Goal: Task Accomplishment & Management: Use online tool/utility

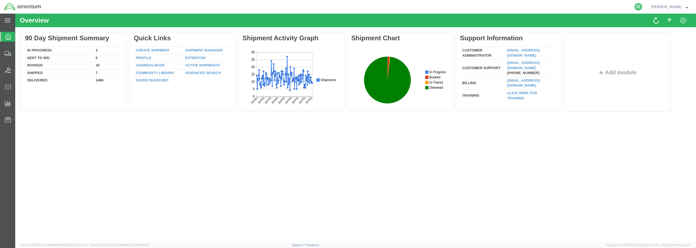
click at [642, 7] on icon at bounding box center [638, 7] width 8 height 8
paste input "Myson2008!"
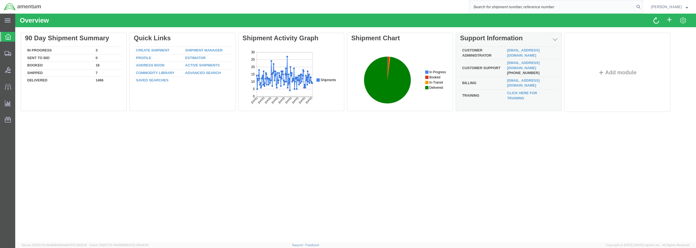
type input "Myson2008!"
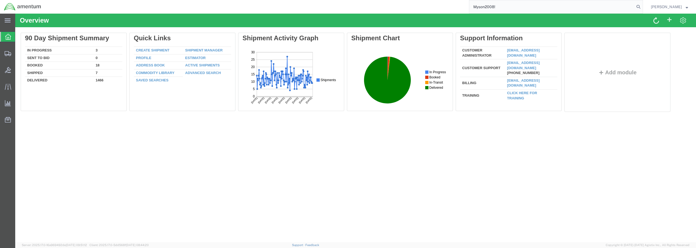
drag, startPoint x: 506, startPoint y: 5, endPoint x: 475, endPoint y: 9, distance: 32.0
click at [475, 9] on div "Myson2008!" at bounding box center [344, 7] width 598 height 14
paste input "DCO-25230-166981"
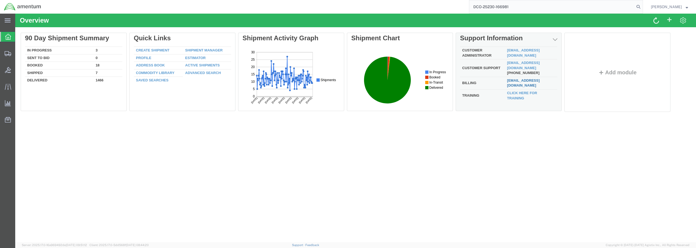
type input "DCO-25230-166981"
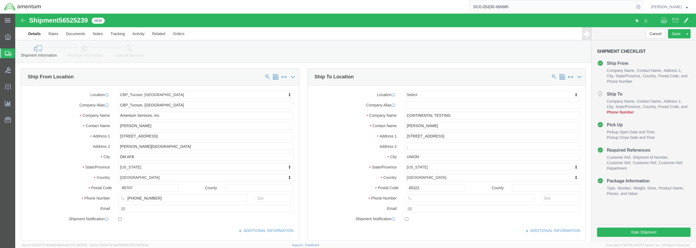
select select "49949"
select select
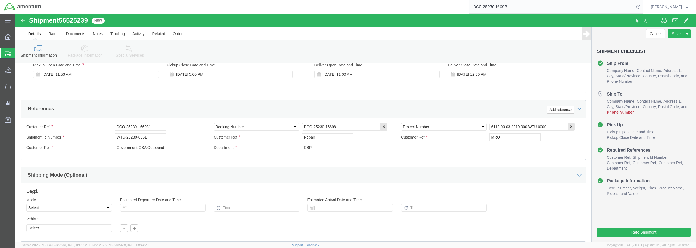
scroll to position [259, 0]
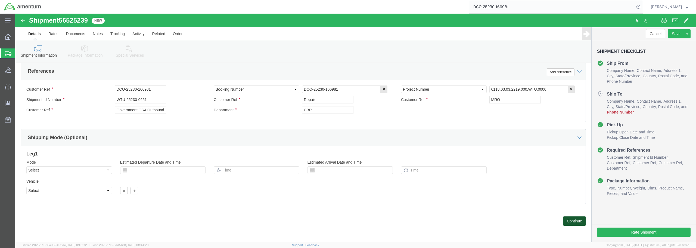
click button "Continue"
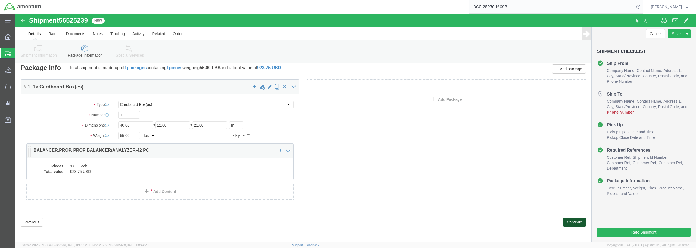
scroll to position [5, 0]
click link "Add Content"
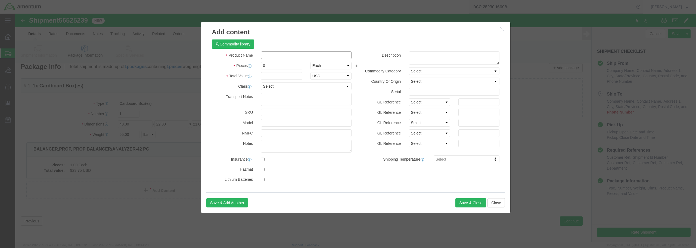
click input "text"
type input "b"
type input "BALANCE ANALYZER"
drag, startPoint x: 248, startPoint y: 53, endPoint x: 241, endPoint y: 52, distance: 7.1
click div "0"
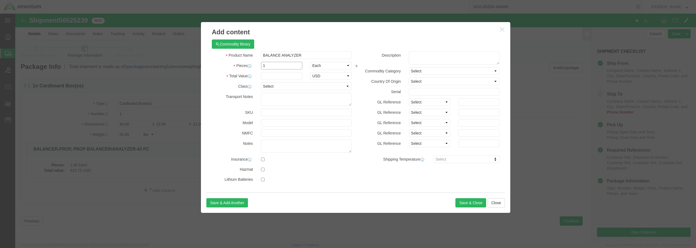
type input "1"
click input "text"
type input "5000.00"
click select "Select 50 55 60 65 70 85 92.5 100 125 175 250 300 400"
select select "175"
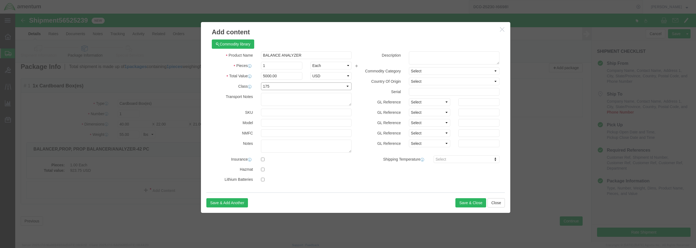
click select "Select 50 55 60 65 70 85 92.5 100 125 175 250 300 400"
click input "text"
type input "SN:1289"
click button "Save & Close"
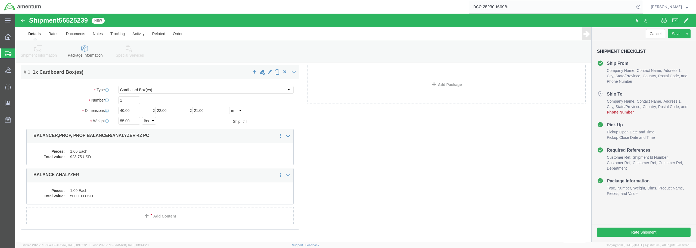
scroll to position [44, 0]
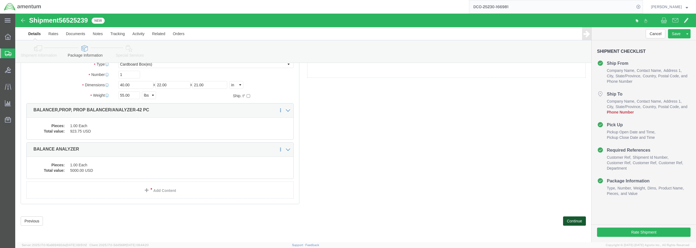
click button "Continue"
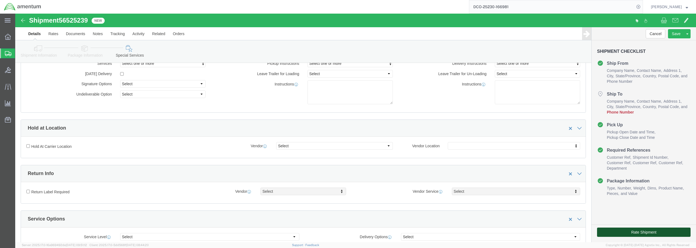
click button "Rate Shipment"
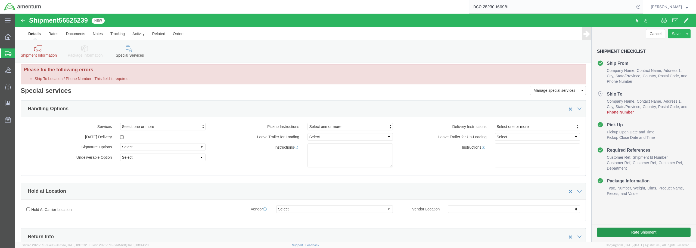
scroll to position [0, 0]
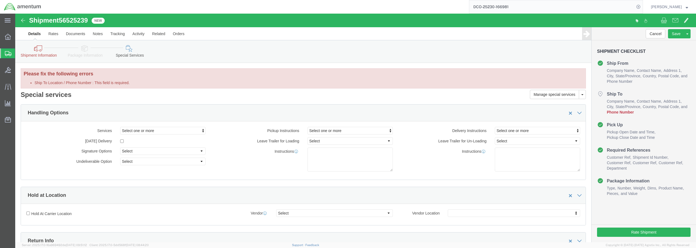
click label "Ship To Location / Phone Number : This field is required."
click input "Ship To Location / Phone Number : This field is required."
click link "Shipment Information"
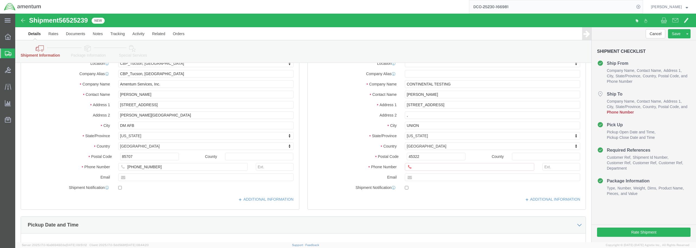
scroll to position [54, 0]
click input "Ship To Location / Phone Number : This field is required."
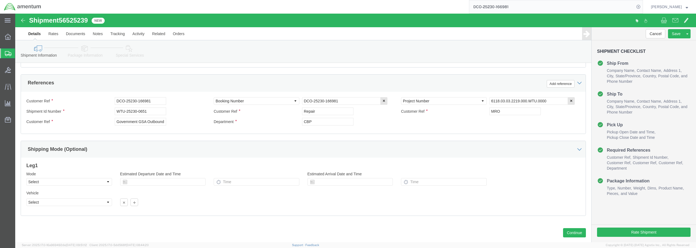
scroll to position [259, 0]
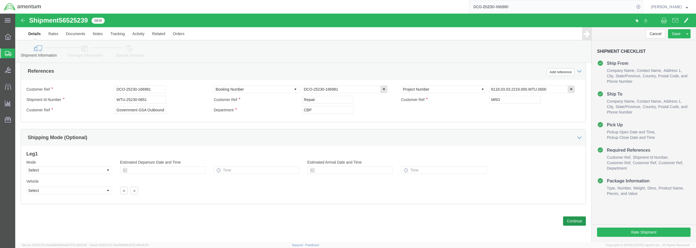
type input "[PHONE_NUMBER]"
click button "Continue"
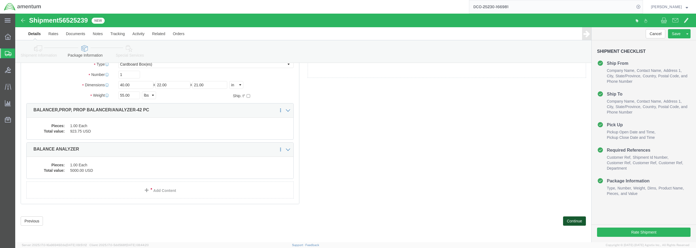
scroll to position [44, 0]
click button "Continue"
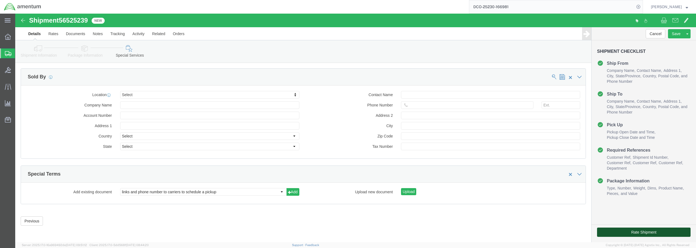
click button "Rate Shipment"
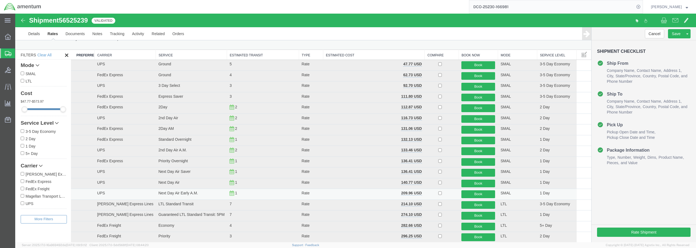
scroll to position [2, 0]
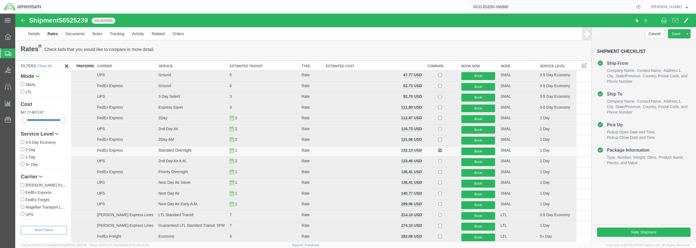
click at [438, 150] on input "checkbox" at bounding box center [440, 150] width 4 height 4
checkbox input "true"
click at [462, 150] on button "Book" at bounding box center [478, 151] width 34 height 8
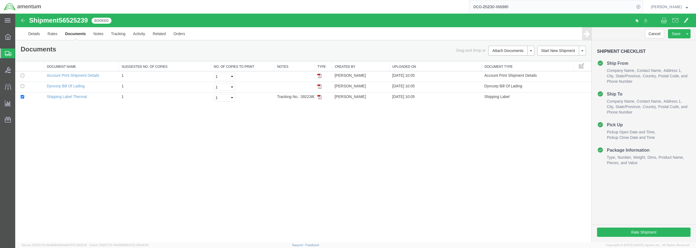
scroll to position [0, 0]
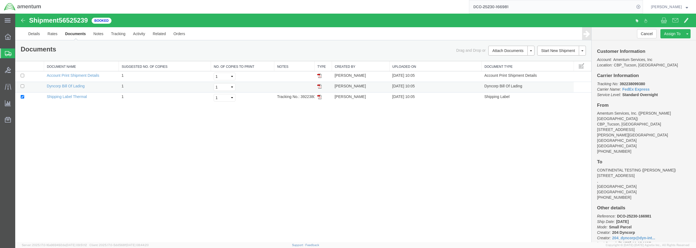
click at [320, 86] on img at bounding box center [319, 86] width 4 height 4
click at [320, 96] on img at bounding box center [319, 97] width 4 height 4
click at [9, 37] on icon at bounding box center [8, 37] width 6 height 6
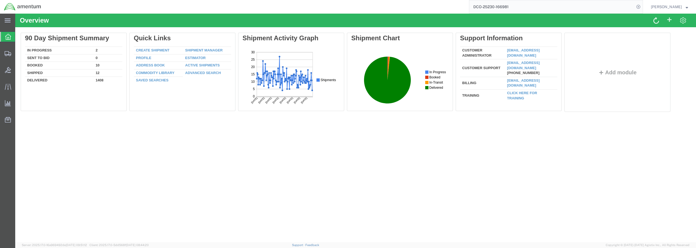
click at [536, 9] on input "DCO-25230-166981" at bounding box center [551, 6] width 165 height 13
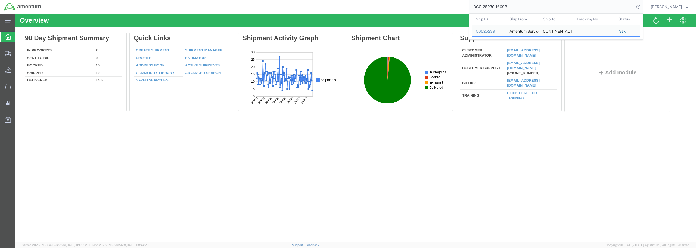
drag, startPoint x: 530, startPoint y: 7, endPoint x: 458, endPoint y: 5, distance: 71.8
click at [458, 5] on div "DCO-25230-166981 Ship ID Ship From Ship To Tracking Nu. Status Ship ID 56525239…" at bounding box center [344, 7] width 598 height 14
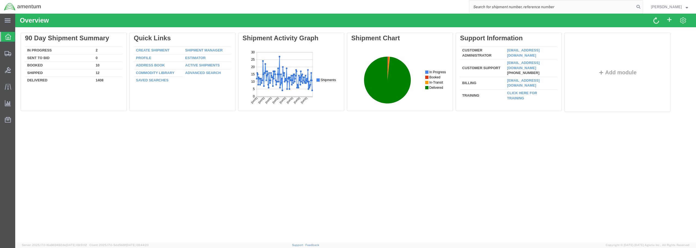
paste input "DCO-25230-166983"
type input "DCO-25230-166983"
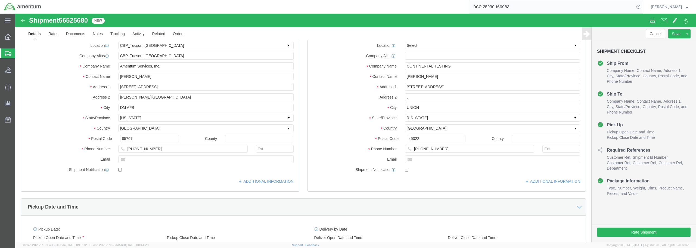
select select "49949"
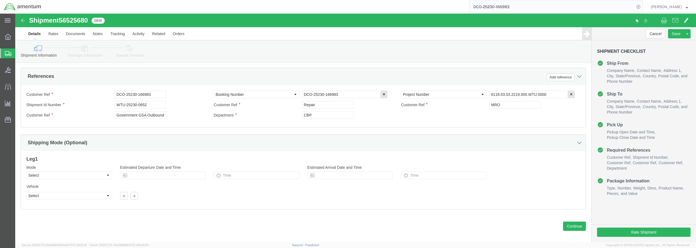
scroll to position [259, 0]
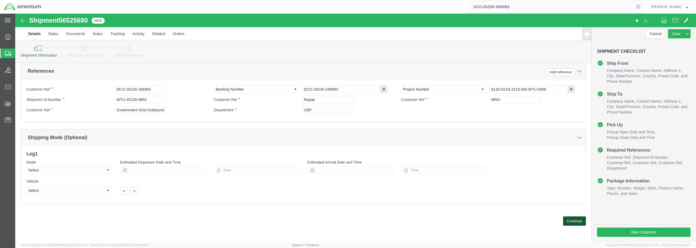
click button "Continue"
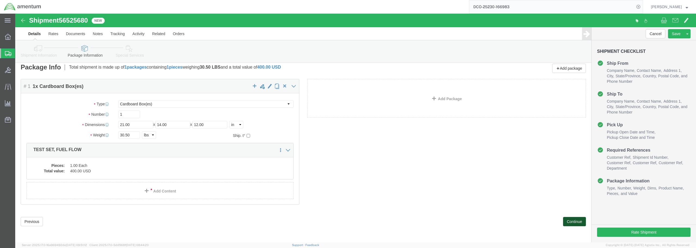
scroll to position [5, 0]
click link "Add Content"
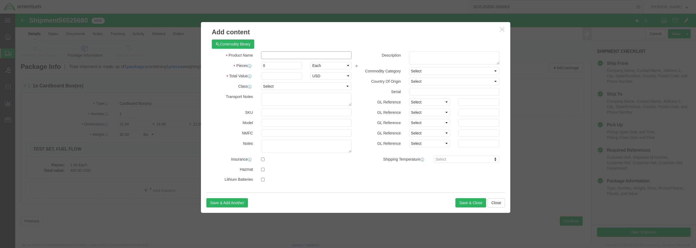
click input "text"
type input "FUEL FLOW PORTA TEST SET"
drag, startPoint x: 255, startPoint y: 52, endPoint x: 236, endPoint y: 49, distance: 20.1
click div "Pieces 0 Select Bag Barrels 100Board Feet Bottle Box Blister Pack Carats Can Ca…"
type input "1"
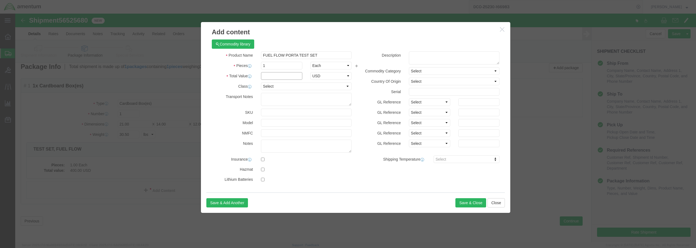
click input "text"
type input "2500.00"
click select "Select 50 55 60 65 70 85 92.5 100 125 175 250 300 400"
select select "70"
click select "Select 50 55 60 65 70 85 92.5 100 125 175 250 300 400"
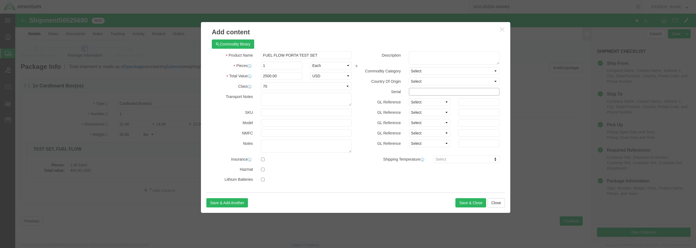
click input "text"
type input "SN: 717"
click button "Save & Close"
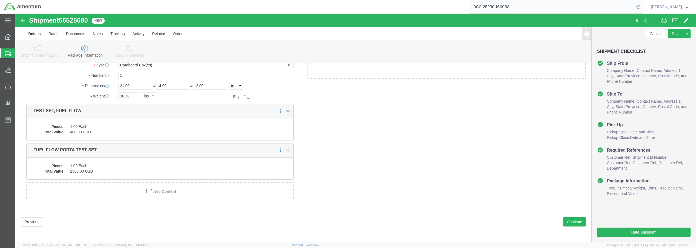
scroll to position [44, 0]
click button "Continue"
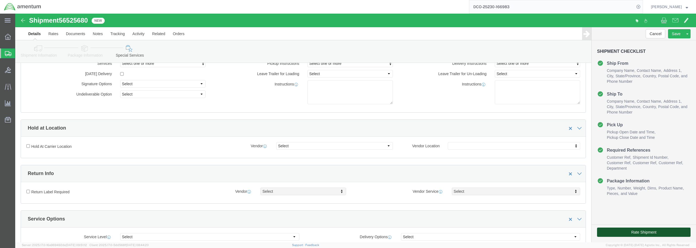
click button "Rate Shipment"
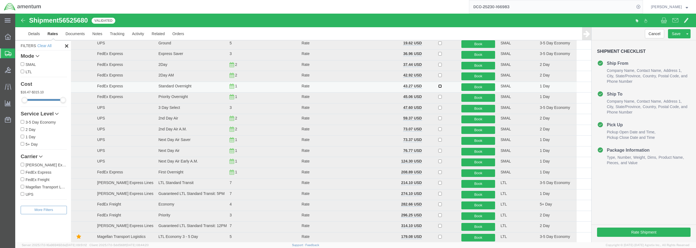
click at [439, 86] on input "checkbox" at bounding box center [440, 86] width 4 height 4
checkbox input "true"
click at [478, 88] on button "Book" at bounding box center [478, 87] width 34 height 8
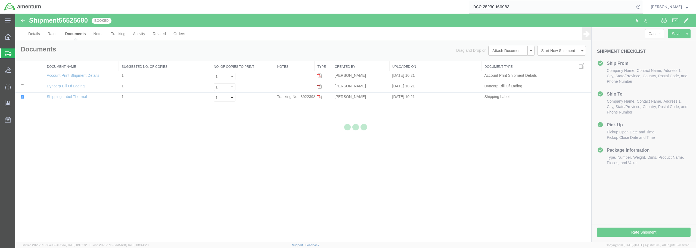
scroll to position [0, 0]
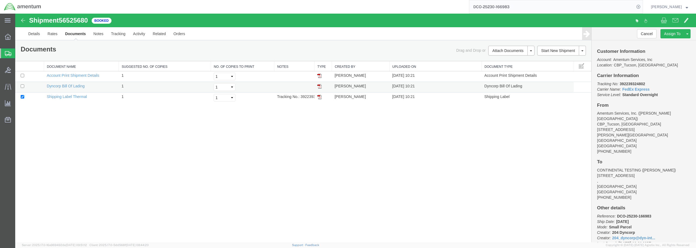
click at [321, 87] on img at bounding box center [319, 86] width 4 height 4
click at [321, 97] on img at bounding box center [319, 97] width 4 height 4
click at [9, 36] on icon at bounding box center [8, 37] width 6 height 6
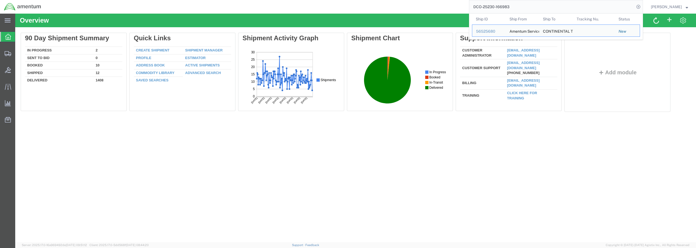
drag, startPoint x: 520, startPoint y: 7, endPoint x: 473, endPoint y: 4, distance: 47.1
click at [473, 4] on div "DCO-25230-166983 Ship ID Ship From Ship To Tracking Nu. Status Ship ID 56525680…" at bounding box center [344, 7] width 598 height 14
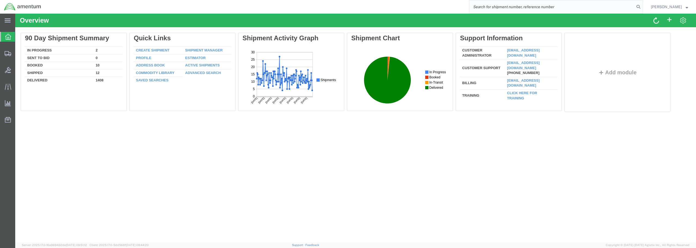
paste input "DCO-25230-166985"
type input "DCO-25230-166985"
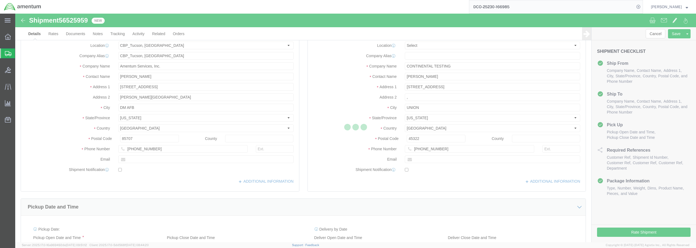
select select "49949"
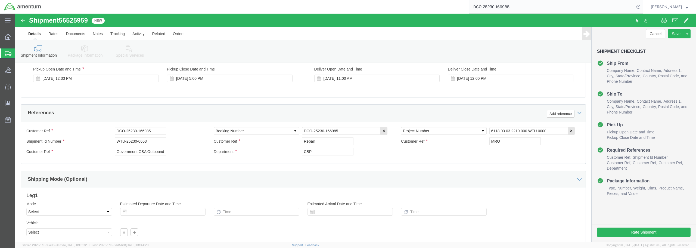
scroll to position [259, 0]
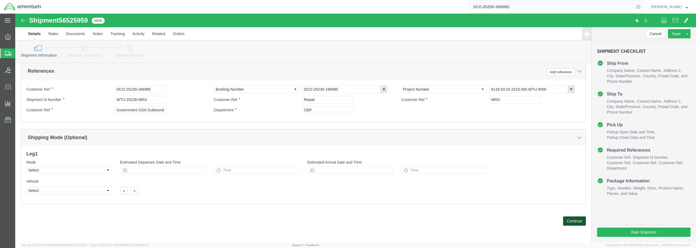
click button "Continue"
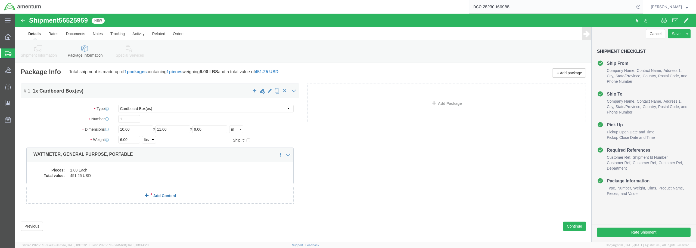
click link "Add Content"
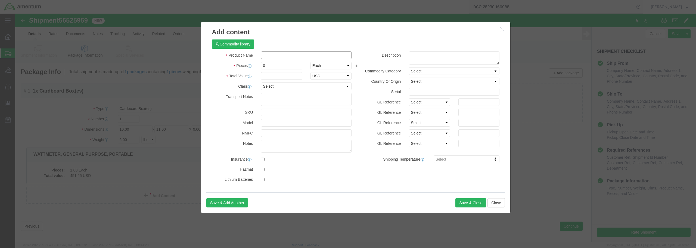
click input "text"
type input "WATTERMETER"
click input "0"
type input "1"
click input "text"
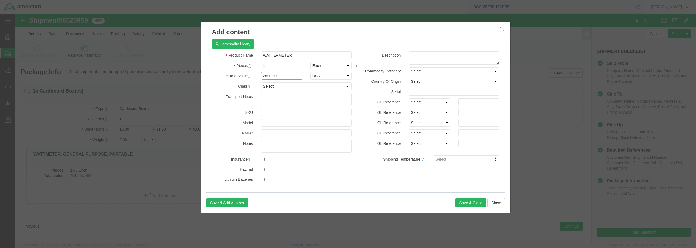
type input "2500.00"
click select "Select 50 55 60 65 70 85 92.5 100 125 175 250 300 400"
select select "92.5"
click select "Select 50 55 60 65 70 85 92.5 100 125 175 250 300 400"
click input "text"
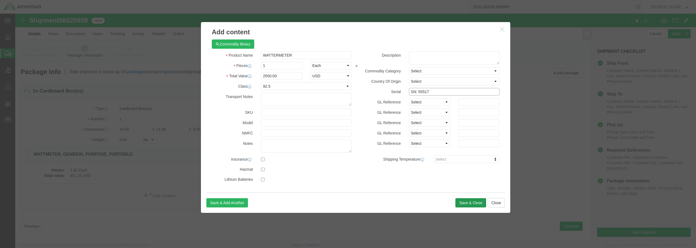
type input "SN: 55517"
click button "Save & Close"
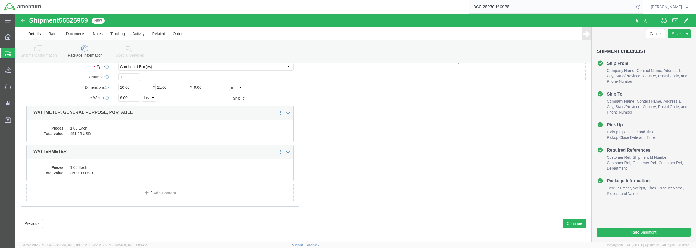
scroll to position [44, 0]
click button "Continue"
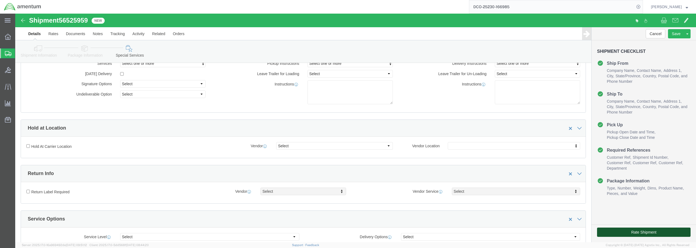
click button "Rate Shipment"
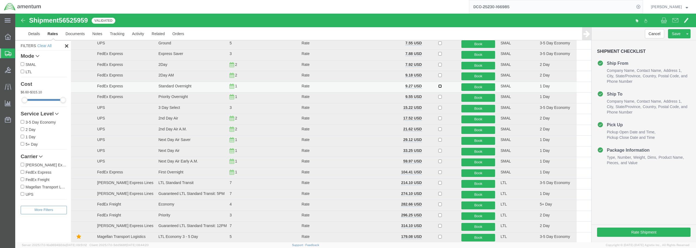
click at [438, 86] on input "checkbox" at bounding box center [440, 86] width 4 height 4
checkbox input "true"
click at [475, 88] on button "Book" at bounding box center [478, 87] width 34 height 8
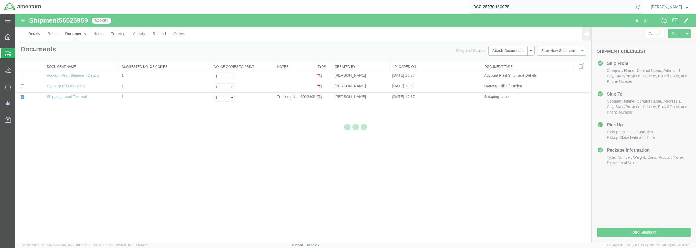
scroll to position [0, 0]
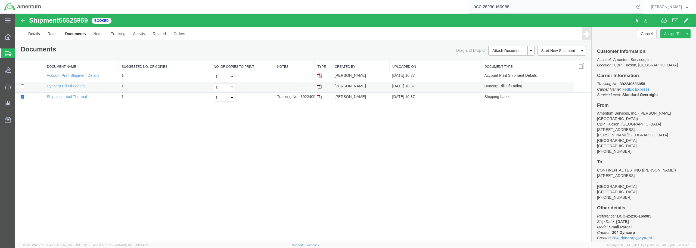
click at [320, 86] on img at bounding box center [319, 86] width 4 height 4
click at [321, 98] on img at bounding box center [319, 97] width 4 height 4
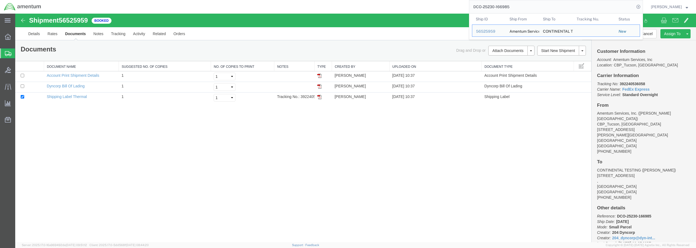
drag, startPoint x: 521, startPoint y: 7, endPoint x: 485, endPoint y: 4, distance: 36.8
click at [485, 4] on input "DCO-25230-166985" at bounding box center [551, 6] width 165 height 13
drag, startPoint x: 476, startPoint y: 8, endPoint x: 472, endPoint y: 11, distance: 5.5
click at [472, 11] on div "DCO-25230-166985 Ship ID Ship From Ship To Tracking Nu. Status Ship ID 56525959…" at bounding box center [344, 7] width 598 height 14
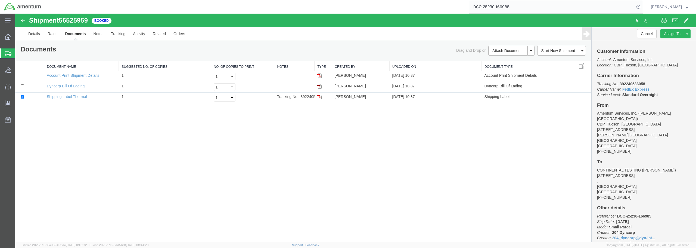
drag, startPoint x: 521, startPoint y: 8, endPoint x: 477, endPoint y: 6, distance: 44.1
click at [477, 6] on div "DCO-25230-166985" at bounding box center [344, 7] width 598 height 14
type input "DCO-25230-166987"
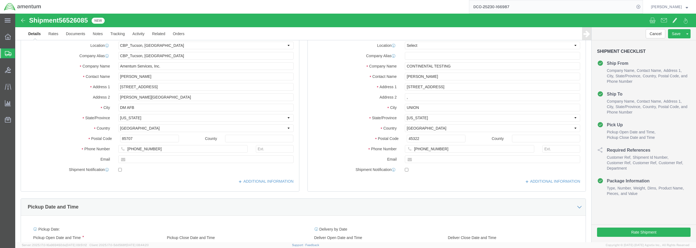
select select "49949"
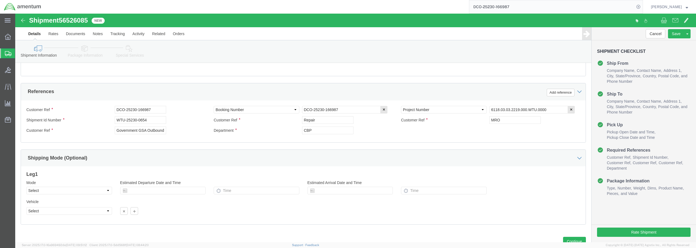
scroll to position [259, 0]
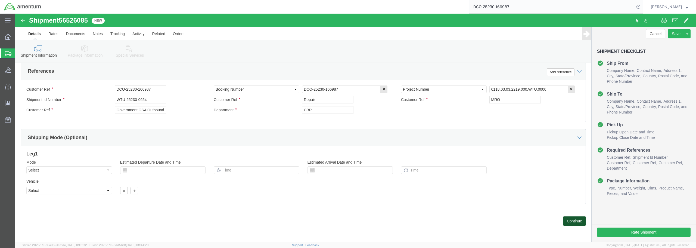
click button "Continue"
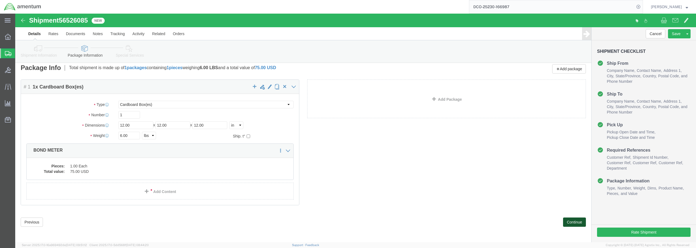
scroll to position [5, 0]
click button "Continue"
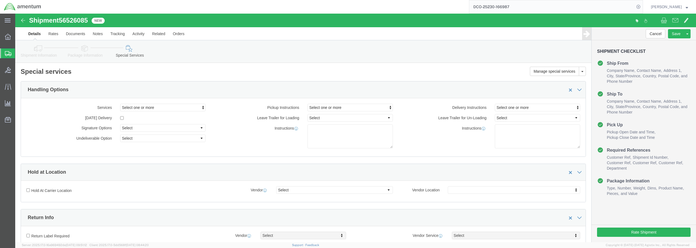
scroll to position [0, 0]
click link "Details"
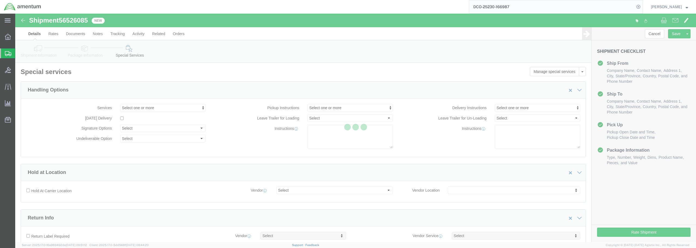
select select "49949"
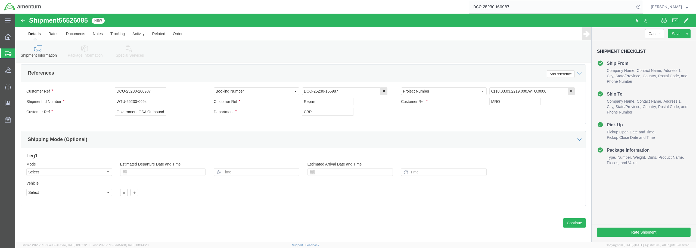
scroll to position [259, 0]
click button "Continue"
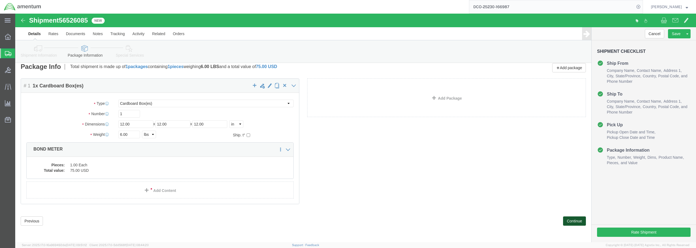
scroll to position [0, 0]
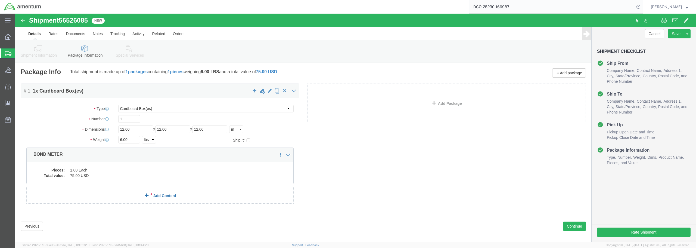
click link "Add Content"
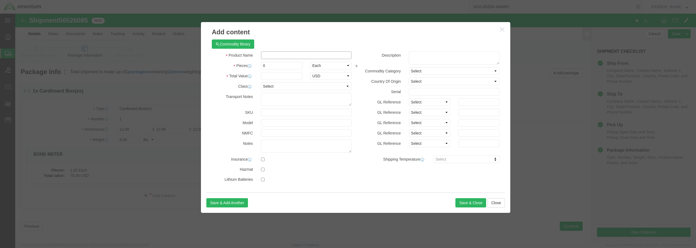
click input "text"
type input "BOND METER"
drag, startPoint x: 256, startPoint y: 54, endPoint x: 244, endPoint y: 52, distance: 12.7
click div "0"
type input "1"
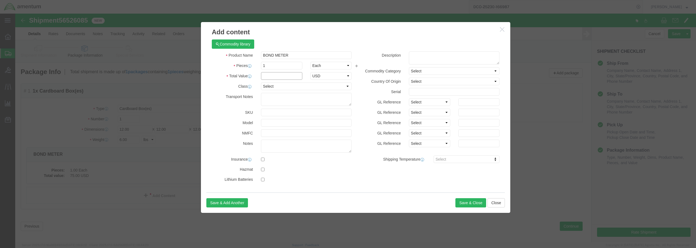
click input "text"
type input "1500.00"
click select "Select 50 55 60 65 70 85 92.5 100 125 175 250 300 400"
select select "125"
click select "Select 50 55 60 65 70 85 92.5 100 125 175 250 300 400"
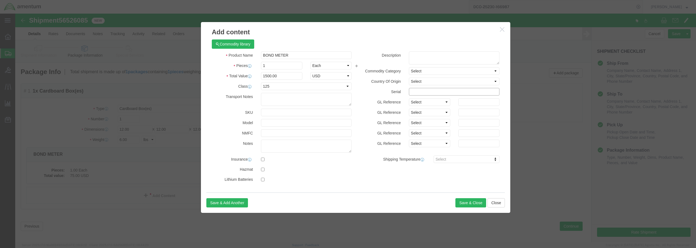
click input "text"
type input "SN: 000225"
click button "Save & Close"
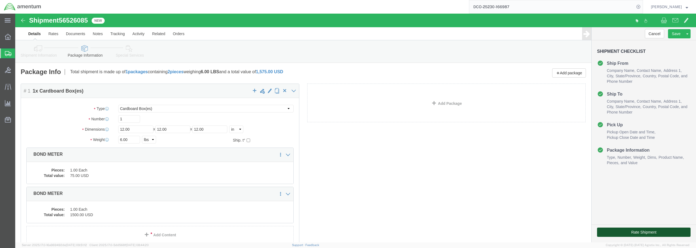
click button "Rate Shipment"
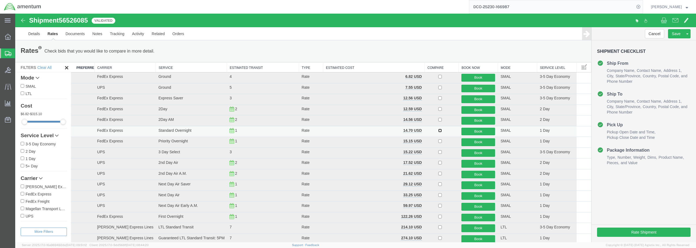
click at [438, 131] on input "checkbox" at bounding box center [440, 131] width 4 height 4
checkbox input "true"
click at [469, 130] on button "Book" at bounding box center [478, 131] width 34 height 8
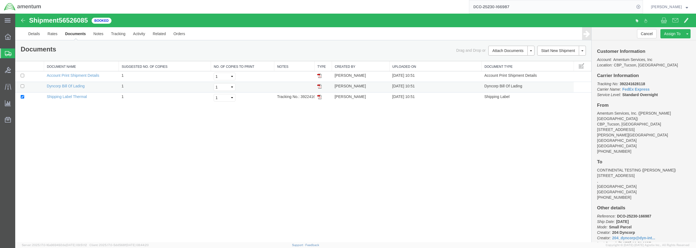
click at [319, 86] on img at bounding box center [319, 86] width 4 height 4
click at [320, 97] on img at bounding box center [319, 97] width 4 height 4
